Goal: Information Seeking & Learning: Learn about a topic

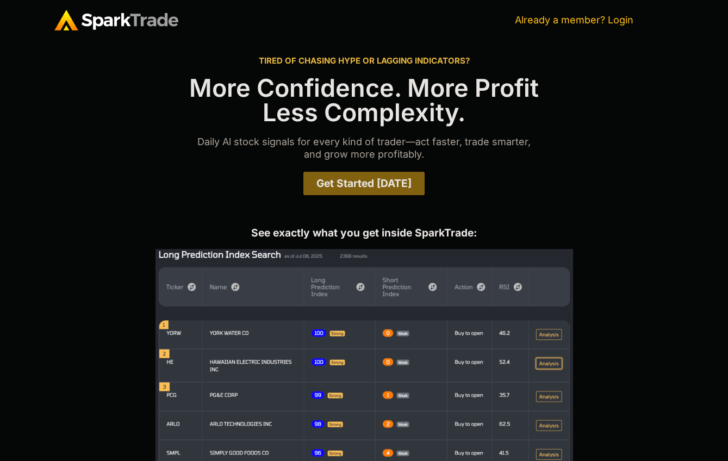
click at [605, 17] on link "Already a member? Login" at bounding box center [574, 19] width 119 height 11
click at [395, 185] on span "Get Started Today" at bounding box center [364, 183] width 95 height 10
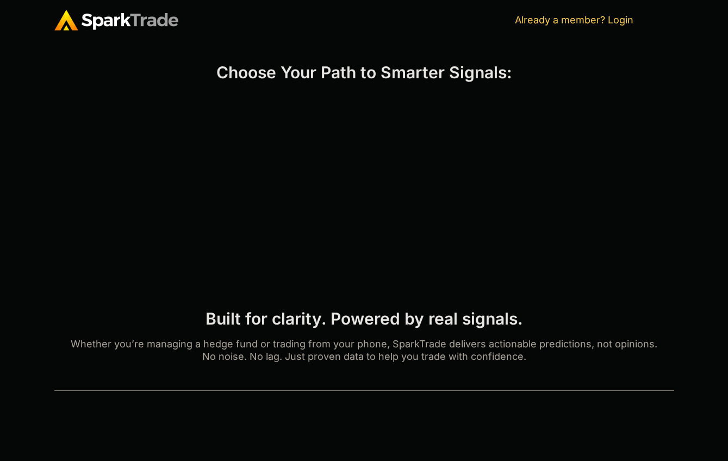
scroll to position [447, 0]
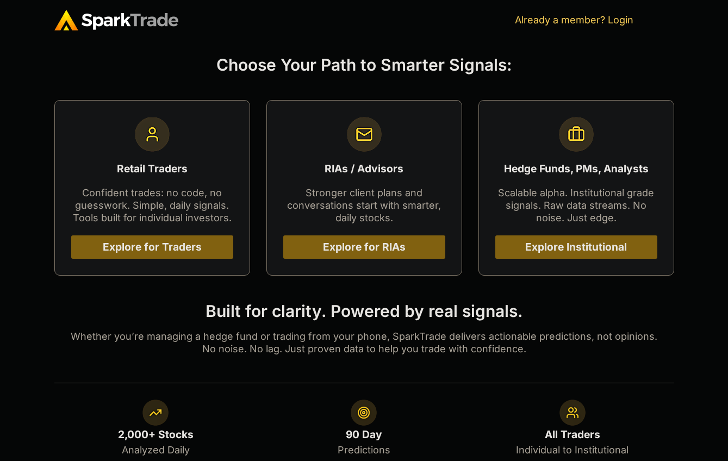
click at [537, 245] on span "Explore Institutional" at bounding box center [576, 247] width 102 height 10
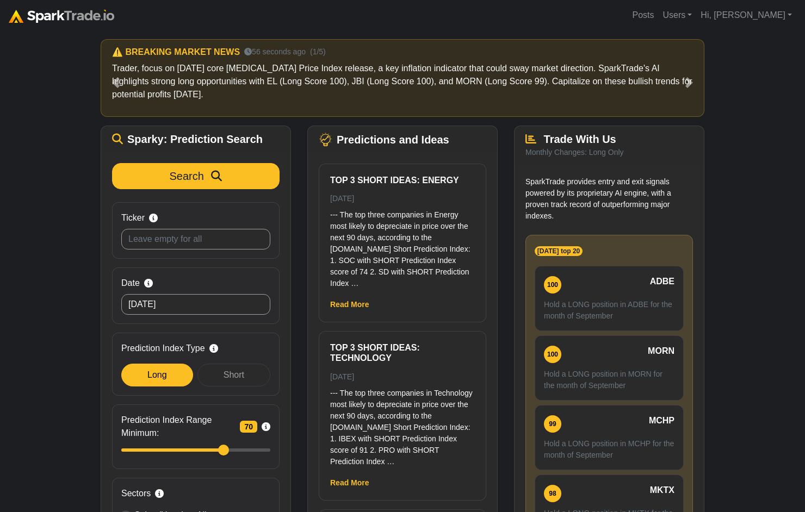
click at [48, 13] on img at bounding box center [62, 16] width 106 height 13
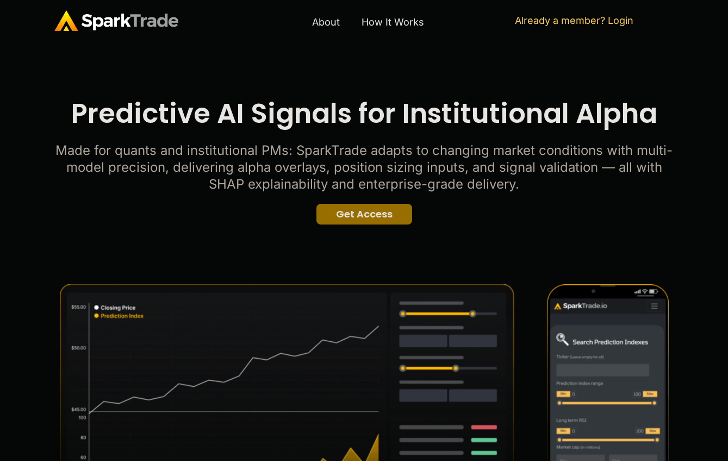
click at [367, 217] on span "Get Access" at bounding box center [364, 214] width 57 height 10
